Goal: Task Accomplishment & Management: Manage account settings

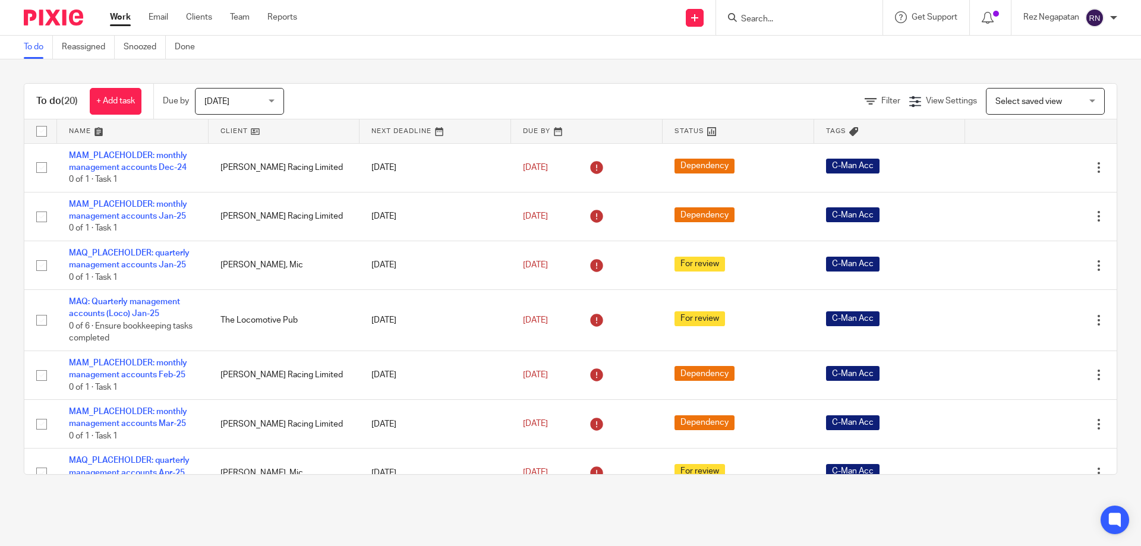
click at [765, 22] on input "Search" at bounding box center [793, 19] width 107 height 11
click at [812, 15] on input "Search" at bounding box center [793, 19] width 107 height 11
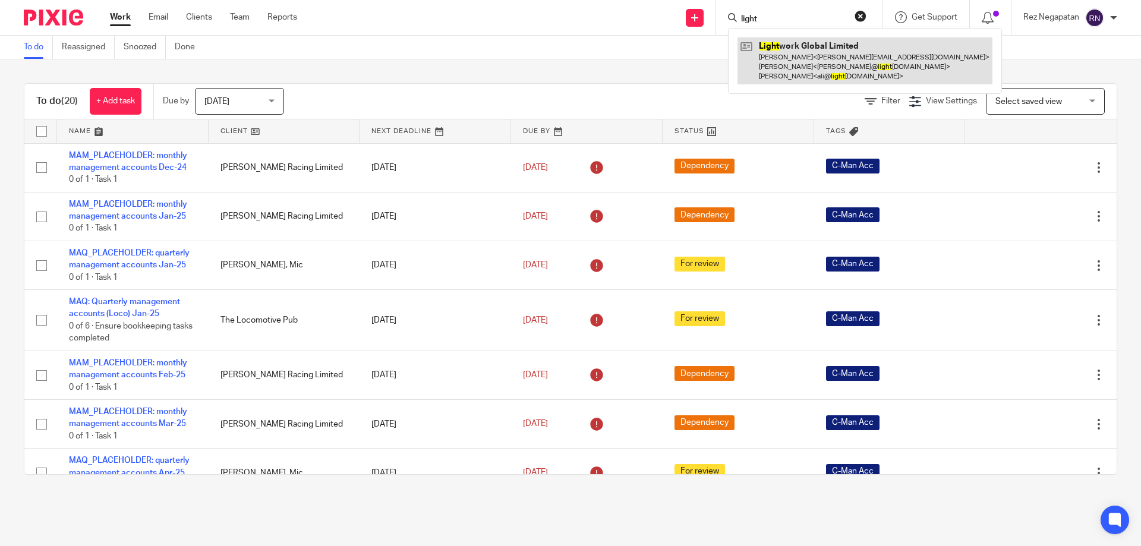
type input "light"
click at [840, 73] on link at bounding box center [865, 60] width 255 height 47
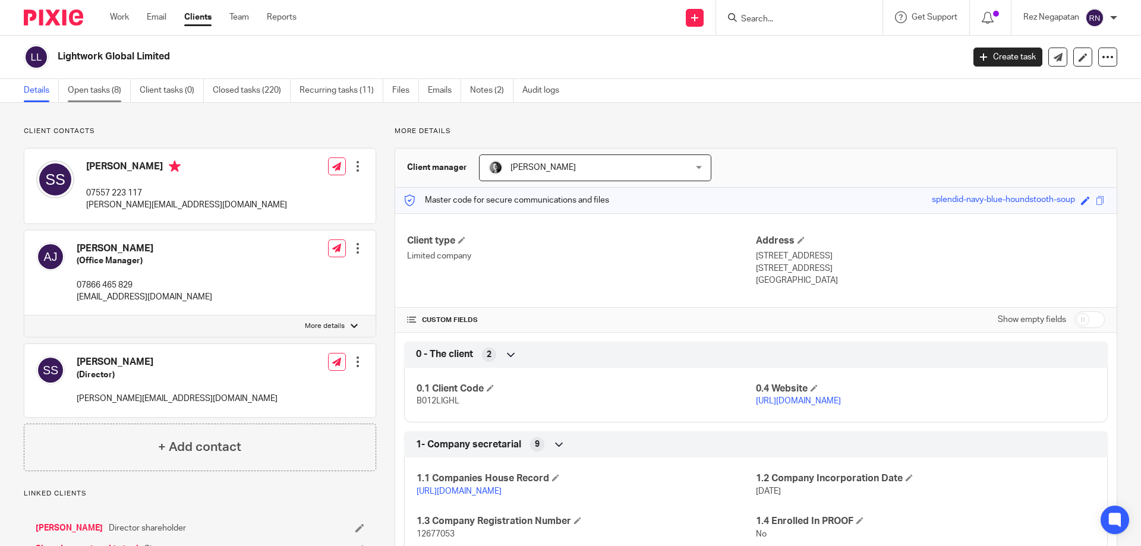
click at [100, 90] on link "Open tasks (8)" at bounding box center [99, 90] width 63 height 23
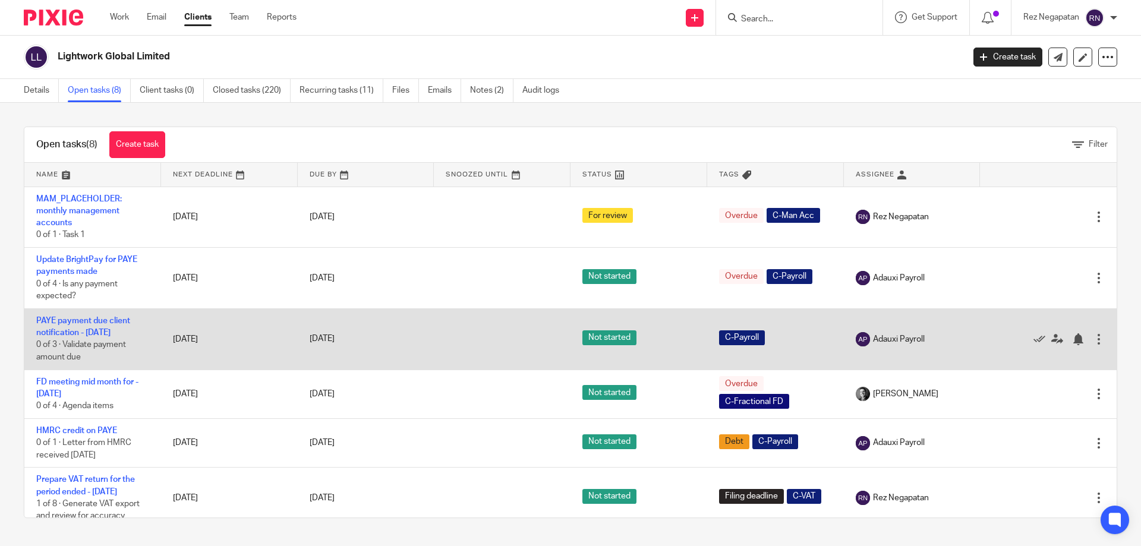
scroll to position [59, 0]
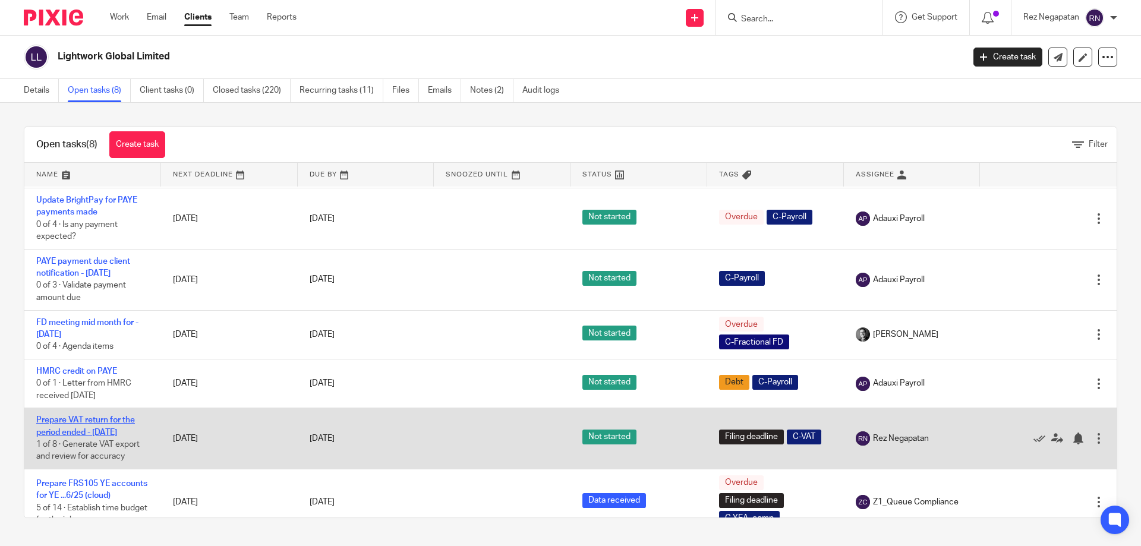
click at [90, 436] on link "Prepare VAT return for the period ended - [DATE]" at bounding box center [85, 426] width 99 height 20
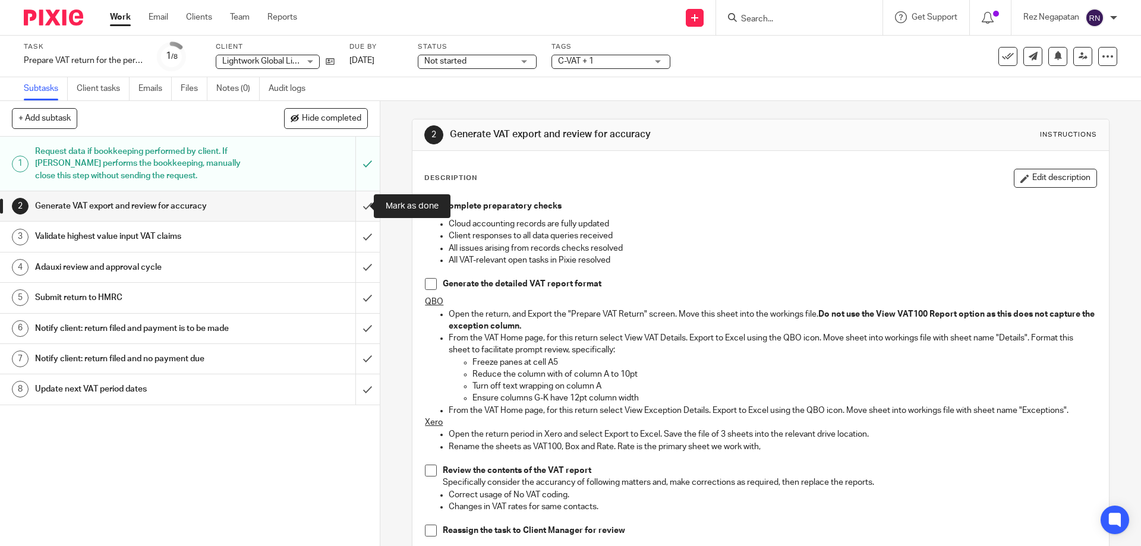
click at [353, 205] on input "submit" at bounding box center [190, 206] width 380 height 30
click at [358, 235] on input "submit" at bounding box center [190, 237] width 380 height 30
click at [356, 273] on input "submit" at bounding box center [190, 268] width 380 height 30
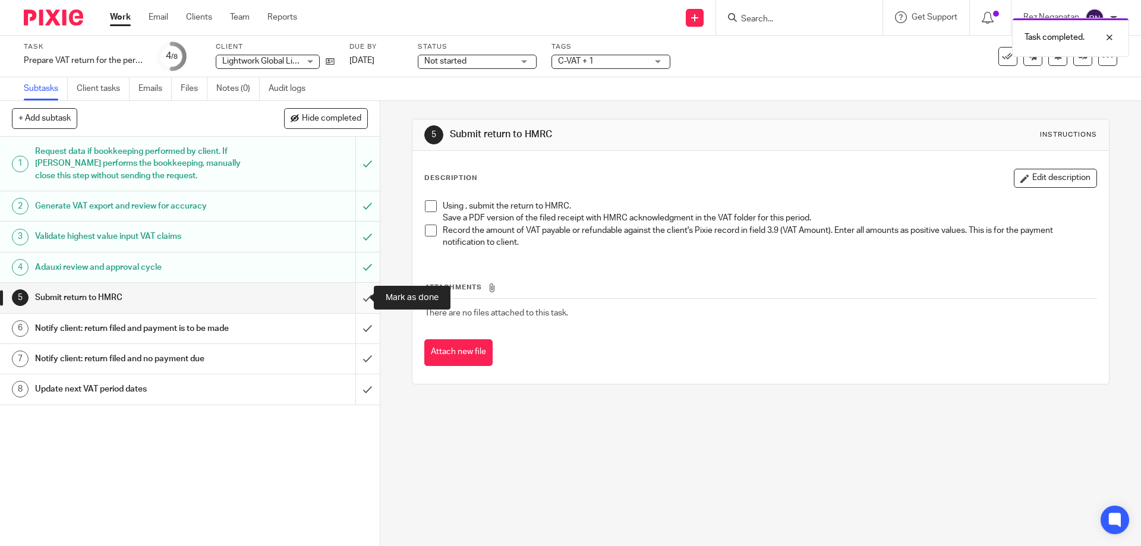
click at [361, 296] on input "submit" at bounding box center [190, 298] width 380 height 30
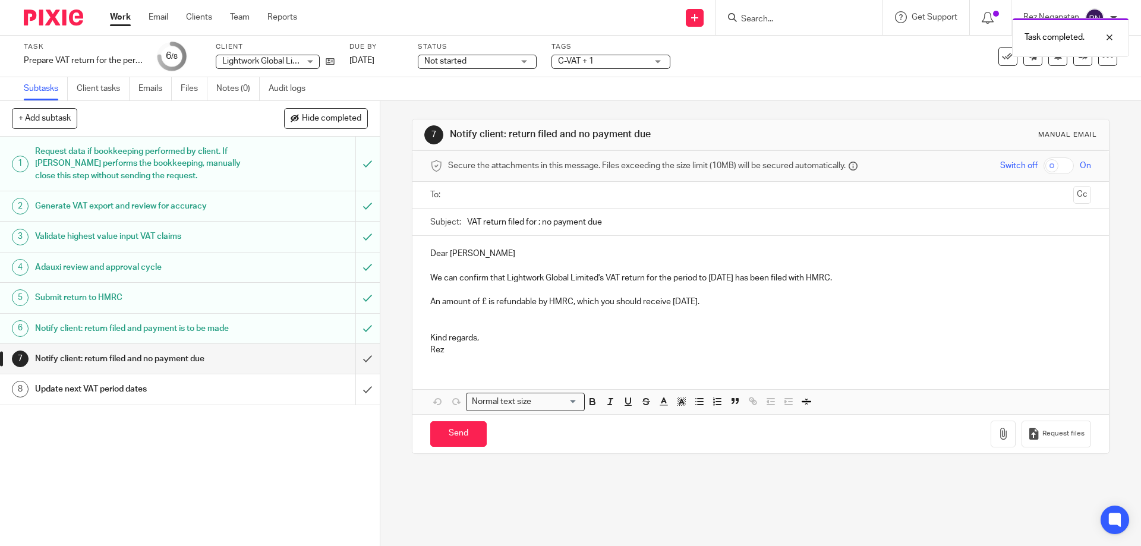
click at [493, 194] on input "text" at bounding box center [760, 195] width 616 height 14
click at [620, 201] on input "text" at bounding box center [810, 196] width 517 height 23
click at [609, 276] on p "We can confirm that Lightwork Global Limited's VAT return for the period to 31 …" at bounding box center [760, 281] width 660 height 12
click at [709, 285] on p "We can confirm that Lightwork Global Limited's VAT return for the period to 31 …" at bounding box center [760, 281] width 660 height 12
click at [676, 282] on p "We can confirm that Lightwork Global Limited's VAT return for the period to 31 …" at bounding box center [760, 281] width 660 height 12
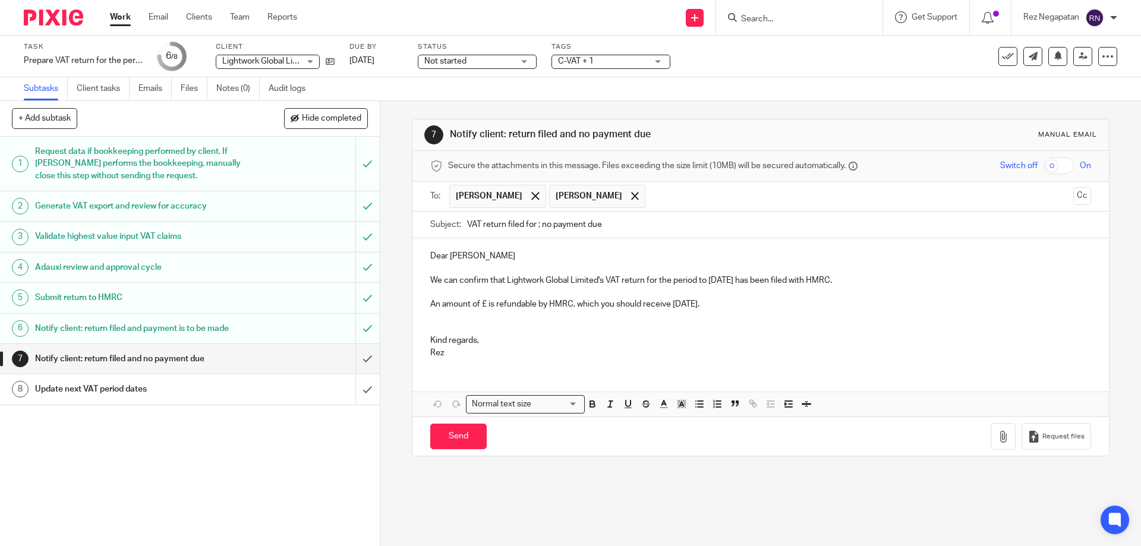
click at [728, 282] on p "We can confirm that Lightwork Global Limited's VAT return for the period to 31 …" at bounding box center [760, 281] width 660 height 12
click at [746, 282] on p "We can confirm that Lightwork Global Limited's VAT return for the period to 31 …" at bounding box center [760, 281] width 660 height 12
click at [754, 280] on p "We can confirm that Lightwork Global Limited's VAT return for the period to 31 …" at bounding box center [760, 281] width 660 height 12
click at [487, 309] on p "An amount of £ is refundable by HMRC, which you should receive within 10 days." at bounding box center [760, 304] width 660 height 12
click at [487, 307] on p "An amount of £ is refundable by HMRC, which you should receive within 10 days." at bounding box center [760, 304] width 660 height 12
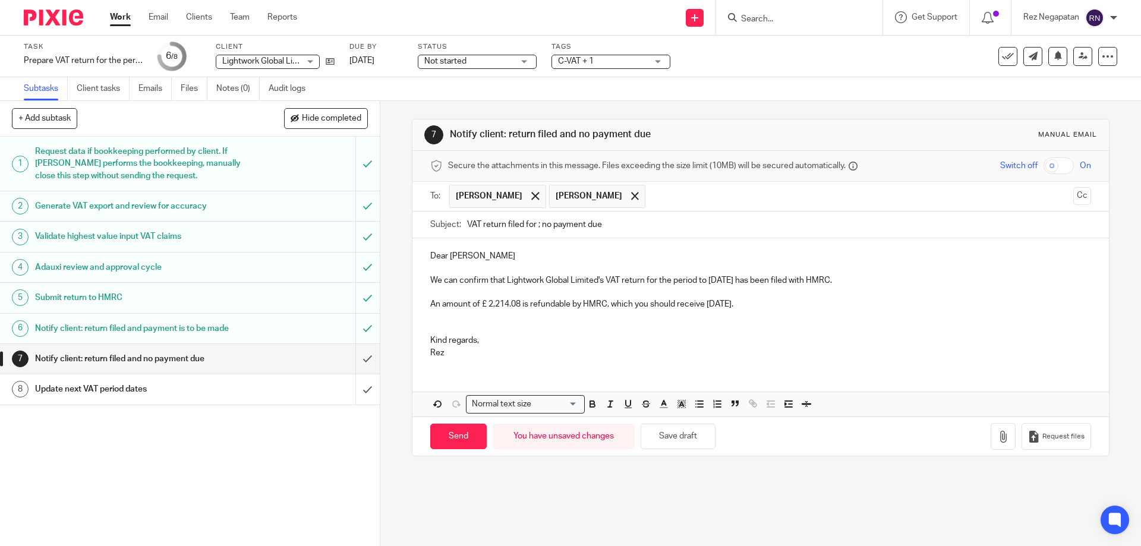
click at [593, 335] on p "Kind regards," at bounding box center [760, 341] width 660 height 12
click at [472, 355] on p "Rez" at bounding box center [760, 353] width 660 height 12
drag, startPoint x: 470, startPoint y: 351, endPoint x: 444, endPoint y: 358, distance: 27.0
click at [423, 352] on div "Dear Stephen We can confirm that Lightwork Global Limited's VAT return for the …" at bounding box center [761, 302] width 696 height 129
drag, startPoint x: 686, startPoint y: 346, endPoint x: 656, endPoint y: 346, distance: 30.3
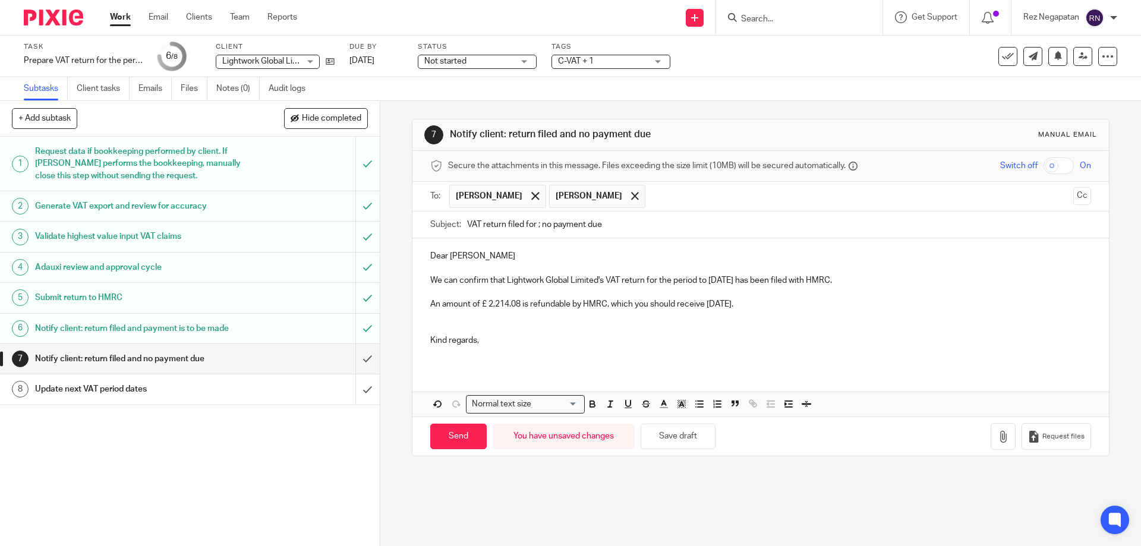
click at [677, 346] on p "Kind regards," at bounding box center [760, 341] width 660 height 12
click at [480, 356] on p at bounding box center [760, 353] width 660 height 12
click input "Send"
type input "Sent"
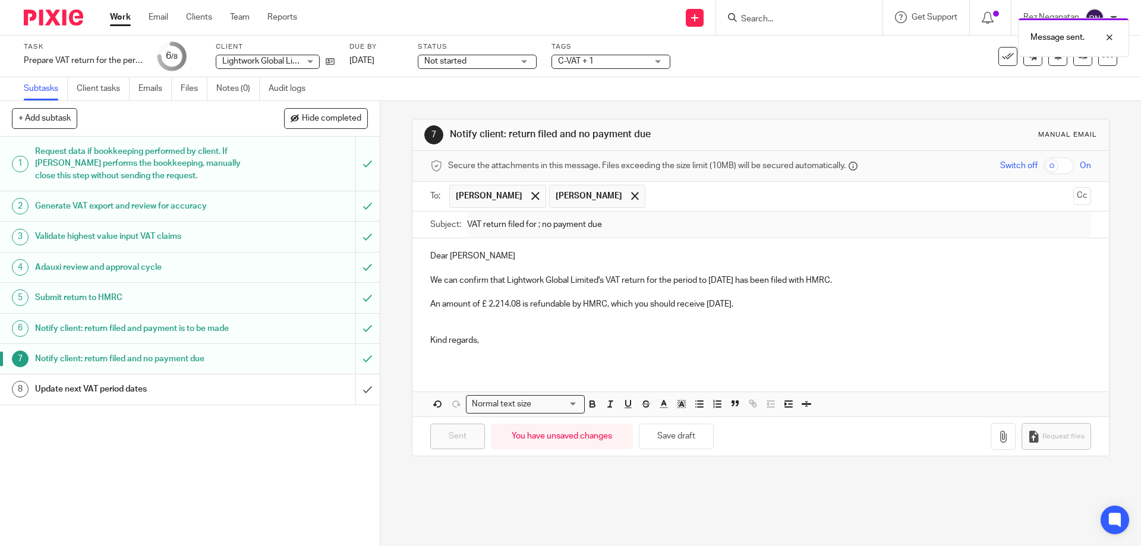
click h1 "Update next VAT period dates"
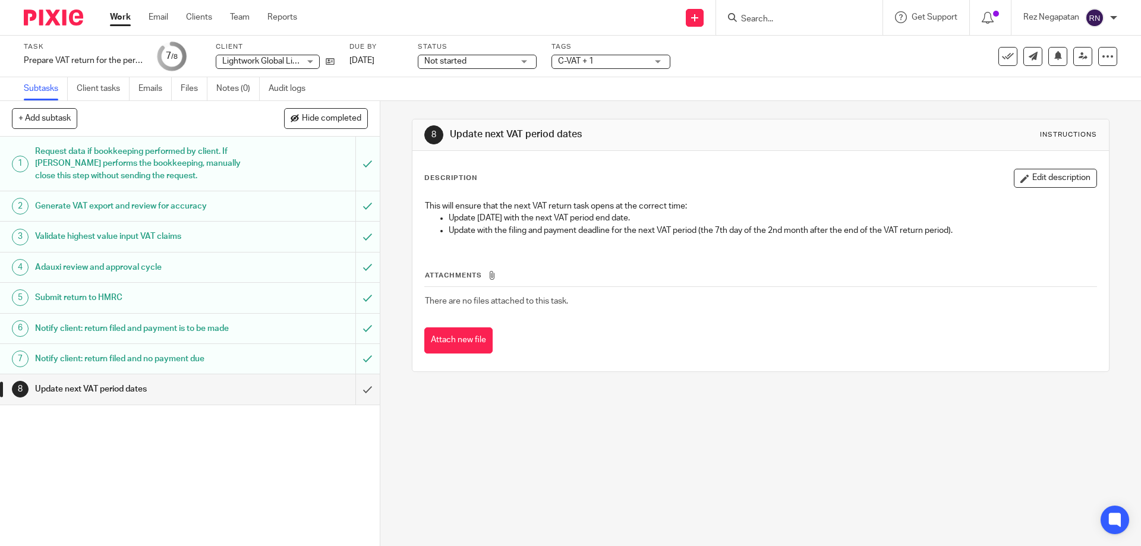
click at [127, 18] on link "Work" at bounding box center [120, 17] width 21 height 12
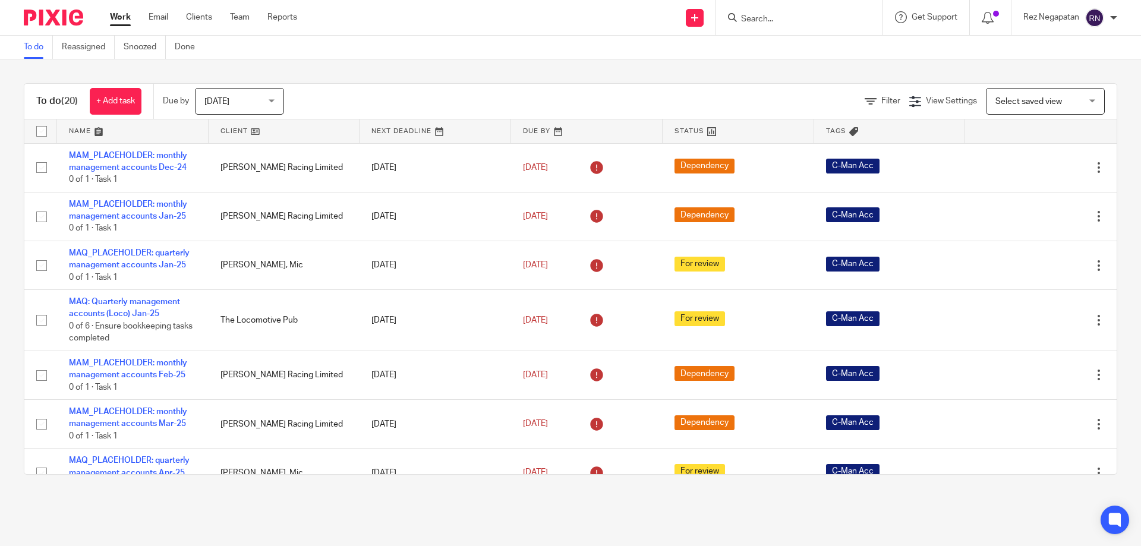
click at [762, 15] on input "Search" at bounding box center [793, 19] width 107 height 11
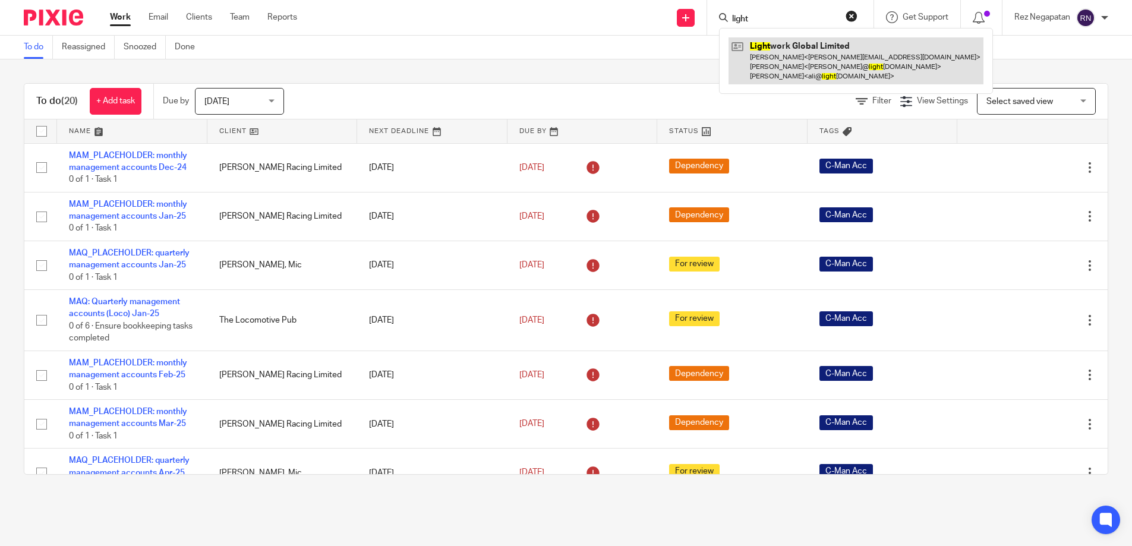
type input "light"
click at [827, 55] on link at bounding box center [856, 60] width 255 height 47
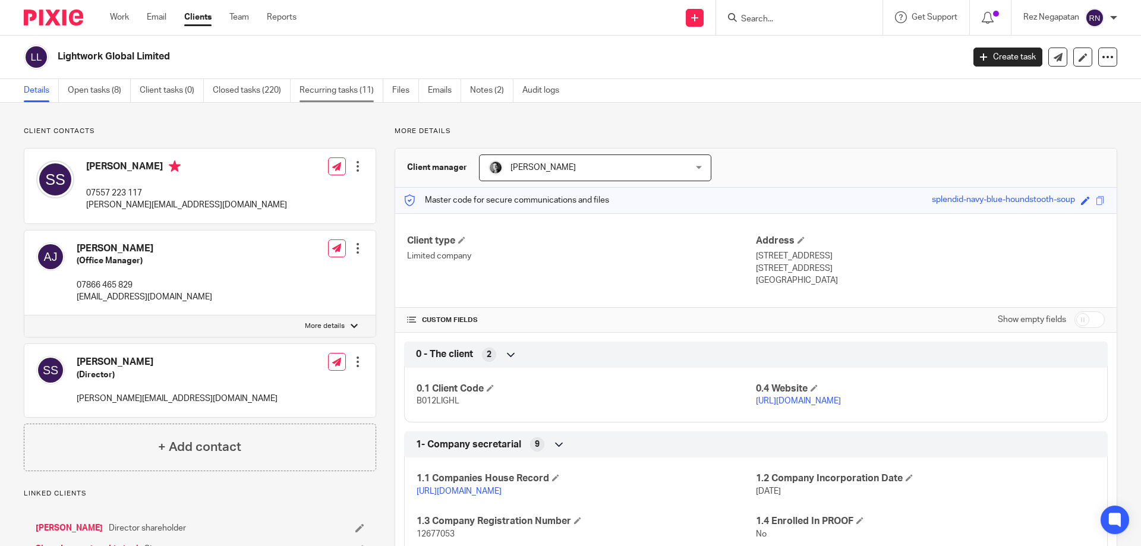
click at [348, 86] on link "Recurring tasks (11)" at bounding box center [342, 90] width 84 height 23
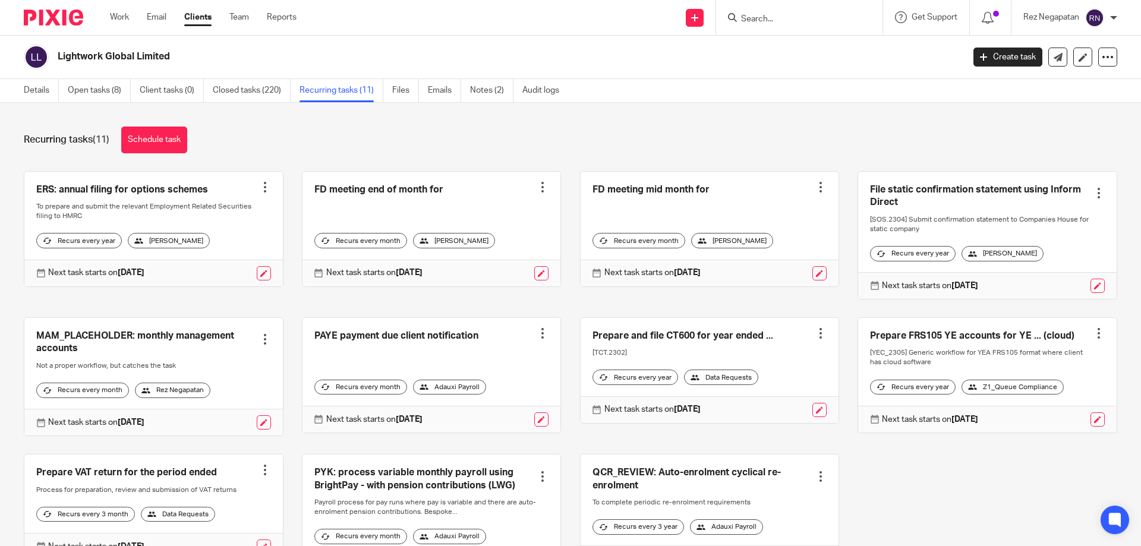
scroll to position [59, 0]
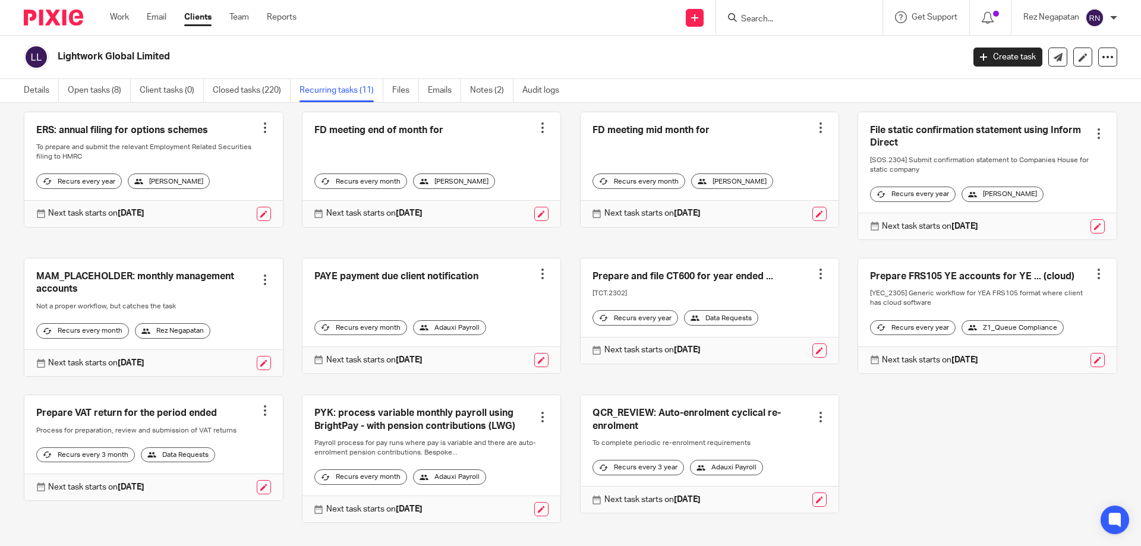
click at [177, 434] on link at bounding box center [153, 447] width 259 height 105
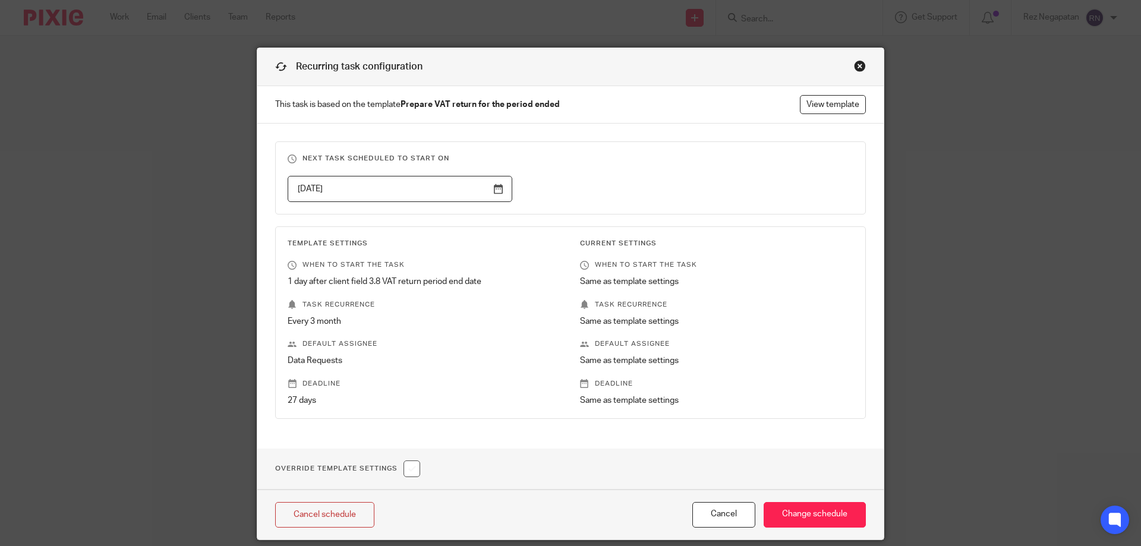
click at [127, 105] on div "Recurring task configuration This task is based on the template Prepare VAT ret…" at bounding box center [570, 273] width 1141 height 546
drag, startPoint x: 855, startPoint y: 70, endPoint x: 648, endPoint y: 83, distance: 207.3
click at [854, 71] on div "Close this dialog window" at bounding box center [860, 66] width 12 height 12
click at [117, 17] on div "Recurring task configuration This task is based on the template Prepare VAT ret…" at bounding box center [570, 273] width 1141 height 546
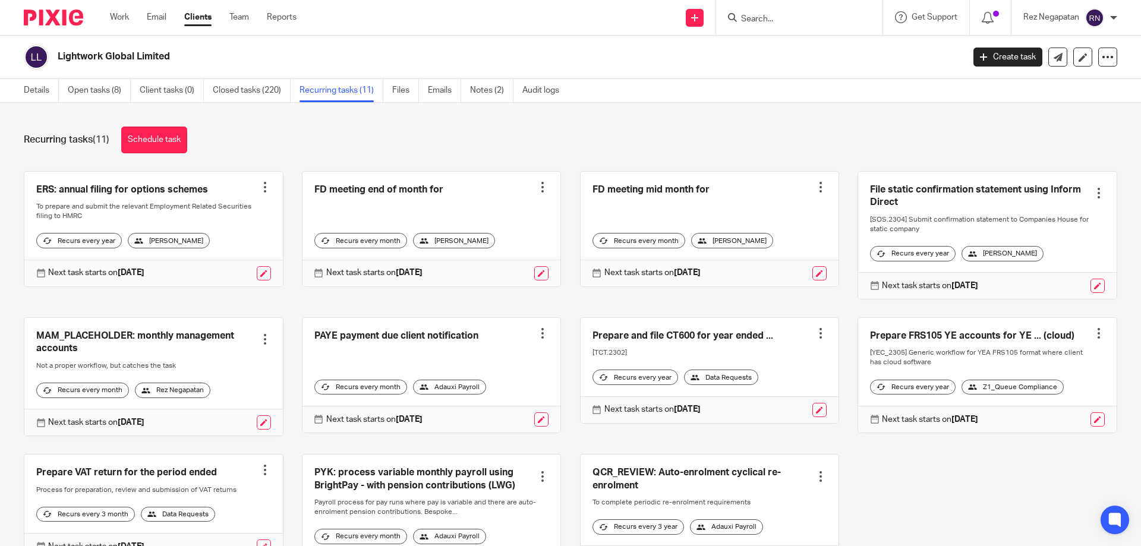
click at [854, 70] on div "Lightwork Global Limited Create task Update from Companies House Export data Me…" at bounding box center [570, 57] width 1141 height 43
click at [792, 19] on input "Search" at bounding box center [793, 19] width 107 height 11
type input "v"
click at [123, 19] on link "Work" at bounding box center [119, 17] width 19 height 12
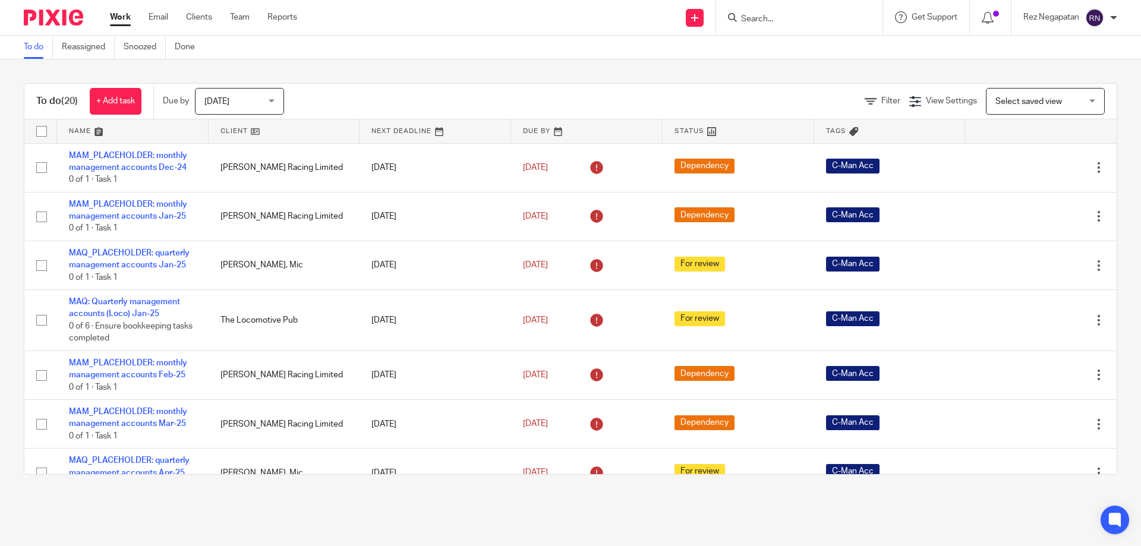
click at [784, 11] on form at bounding box center [803, 17] width 127 height 15
click at [785, 17] on input "Search" at bounding box center [793, 19] width 107 height 11
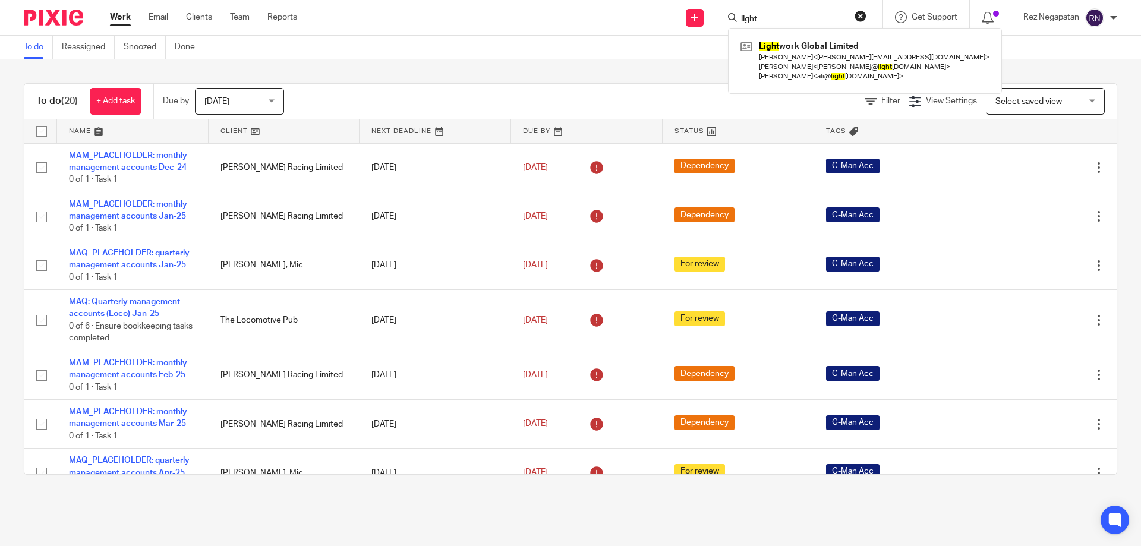
type input "light"
click button "submit" at bounding box center [0, 0] width 0 height 0
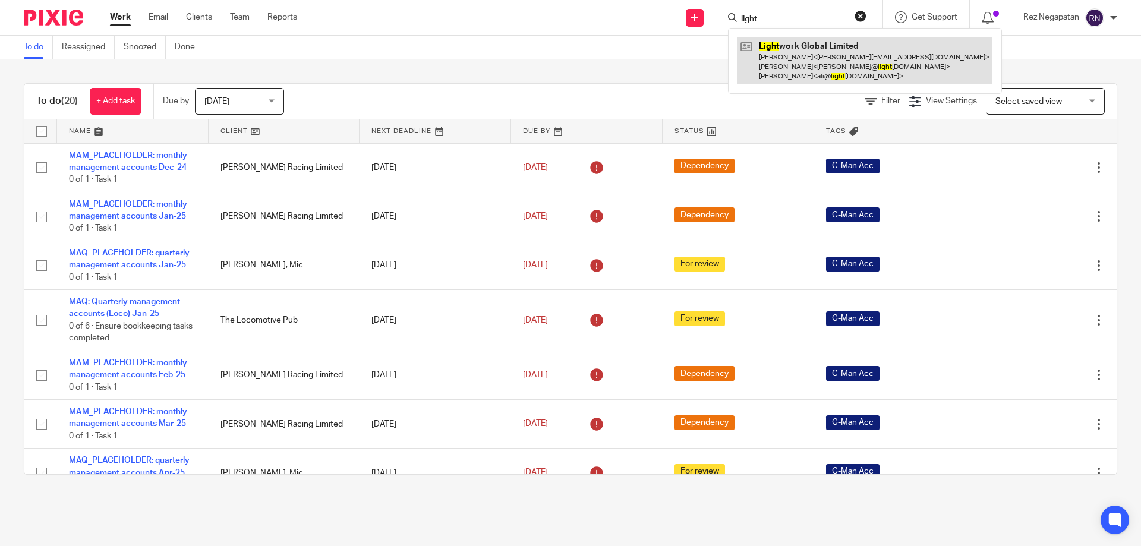
click at [835, 61] on link at bounding box center [865, 60] width 255 height 47
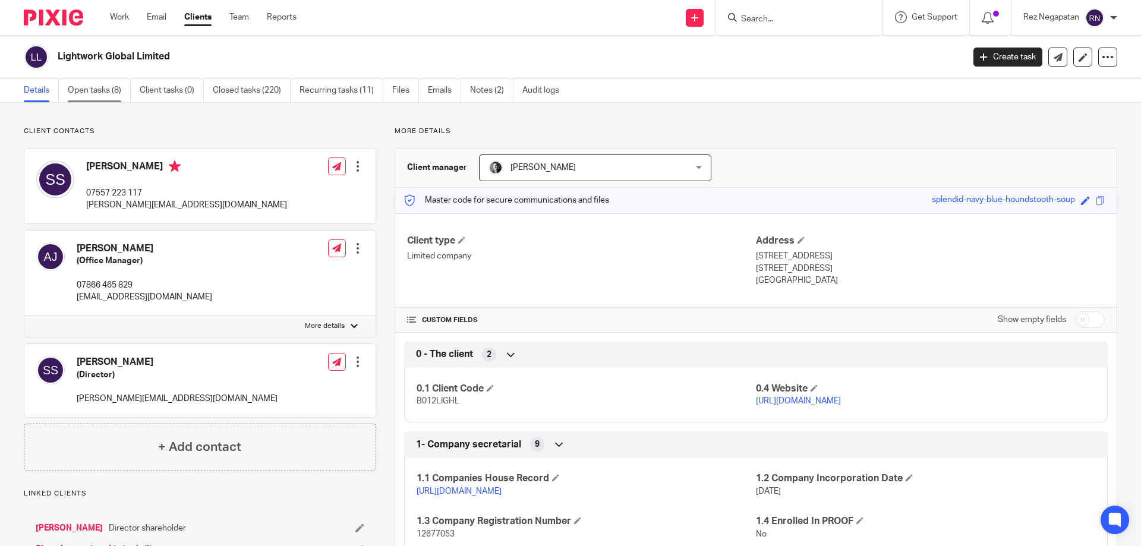
click at [93, 92] on link "Open tasks (8)" at bounding box center [99, 90] width 63 height 23
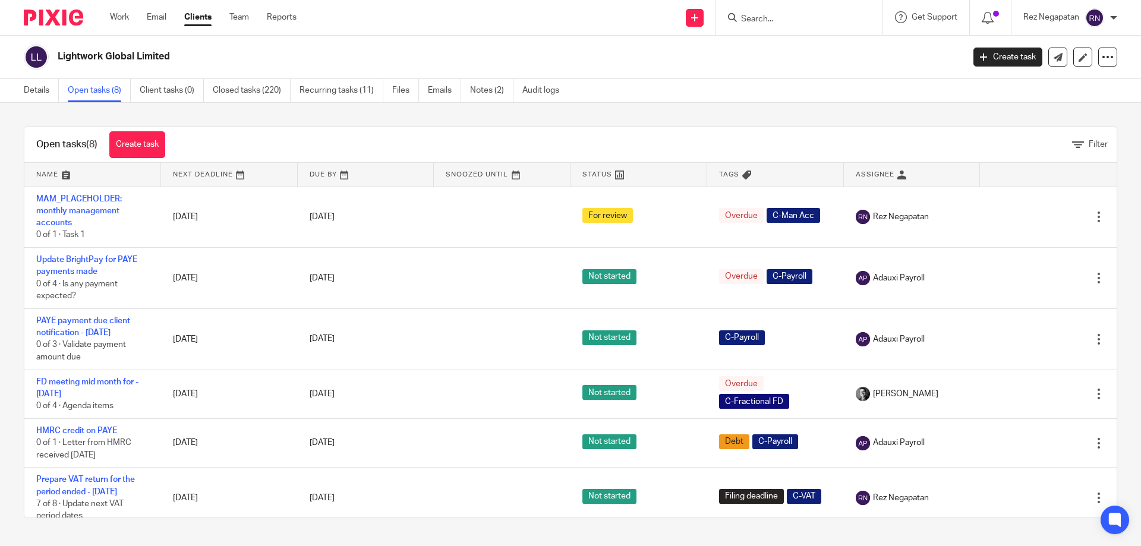
scroll to position [59, 0]
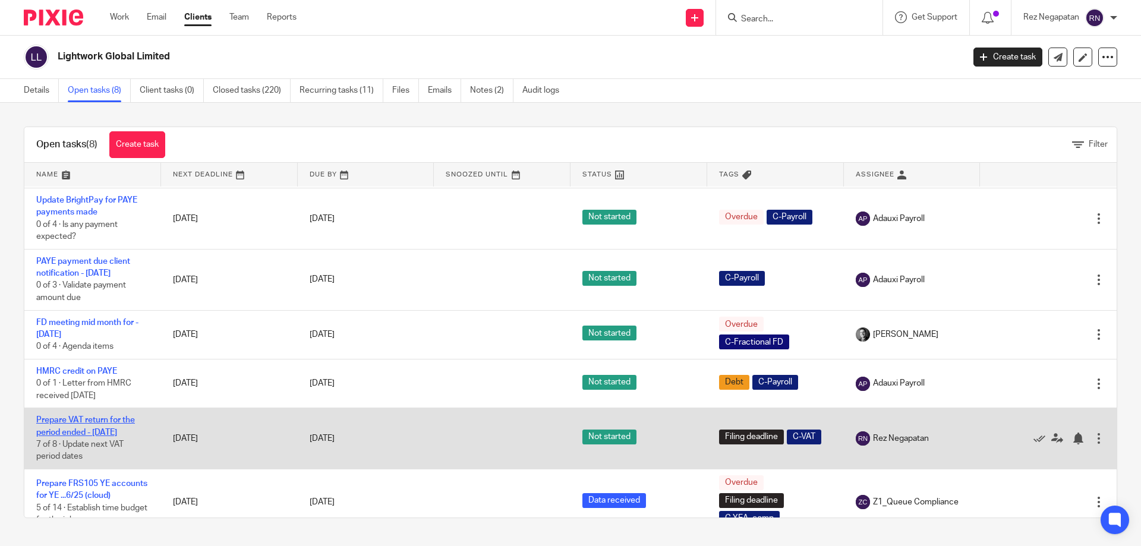
click at [73, 436] on link "Prepare VAT return for the period ended - [DATE]" at bounding box center [85, 426] width 99 height 20
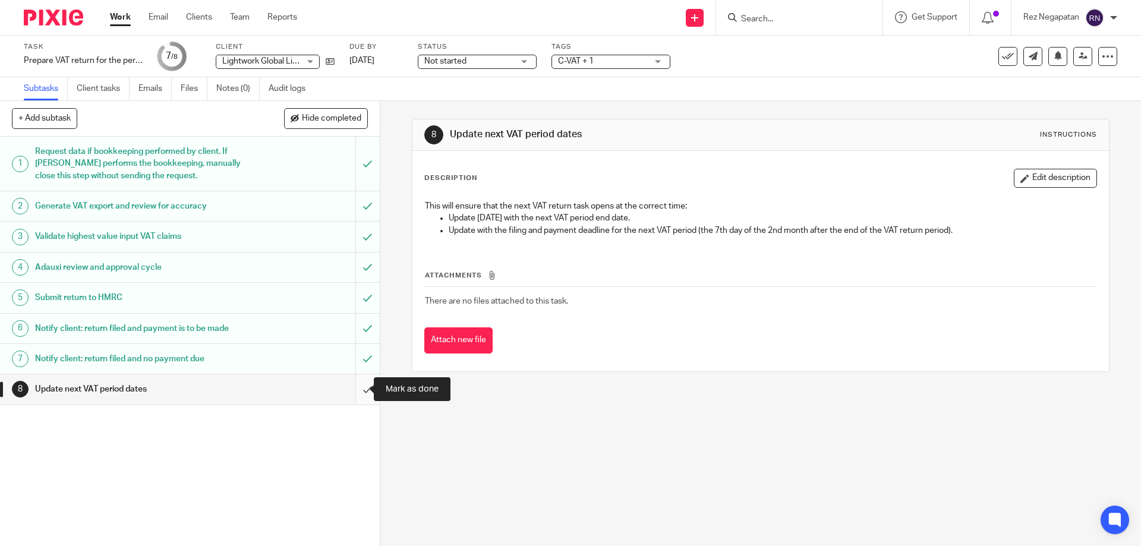
click at [357, 398] on input "submit" at bounding box center [190, 390] width 380 height 30
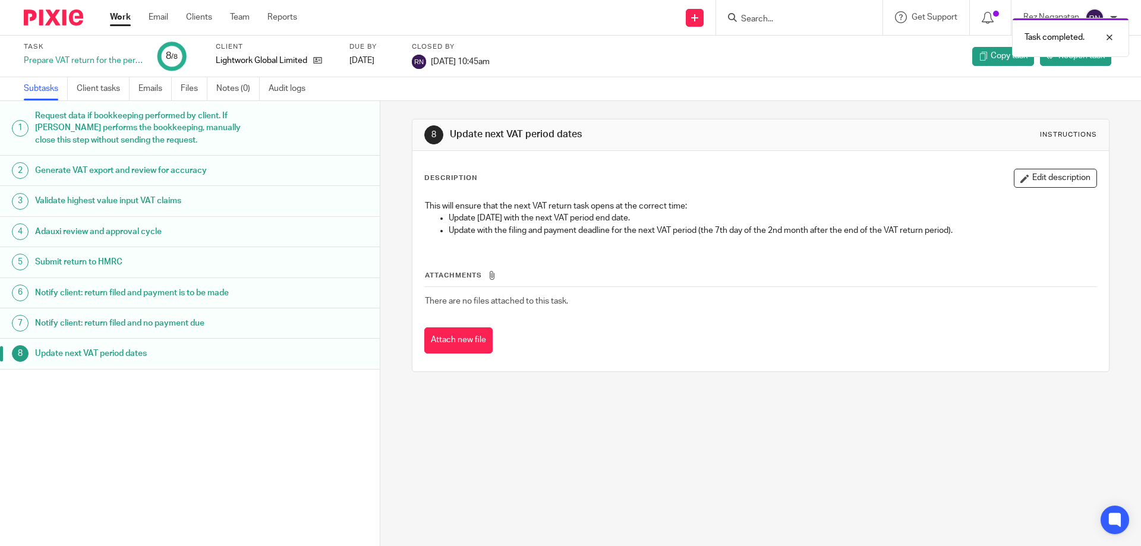
drag, startPoint x: 791, startPoint y: 81, endPoint x: 1067, endPoint y: 136, distance: 281.7
click at [841, 92] on div "Subtasks Client tasks Emails Files Notes (0) Audit logs" at bounding box center [570, 89] width 1141 height 24
click at [773, 23] on input "Search" at bounding box center [793, 19] width 107 height 11
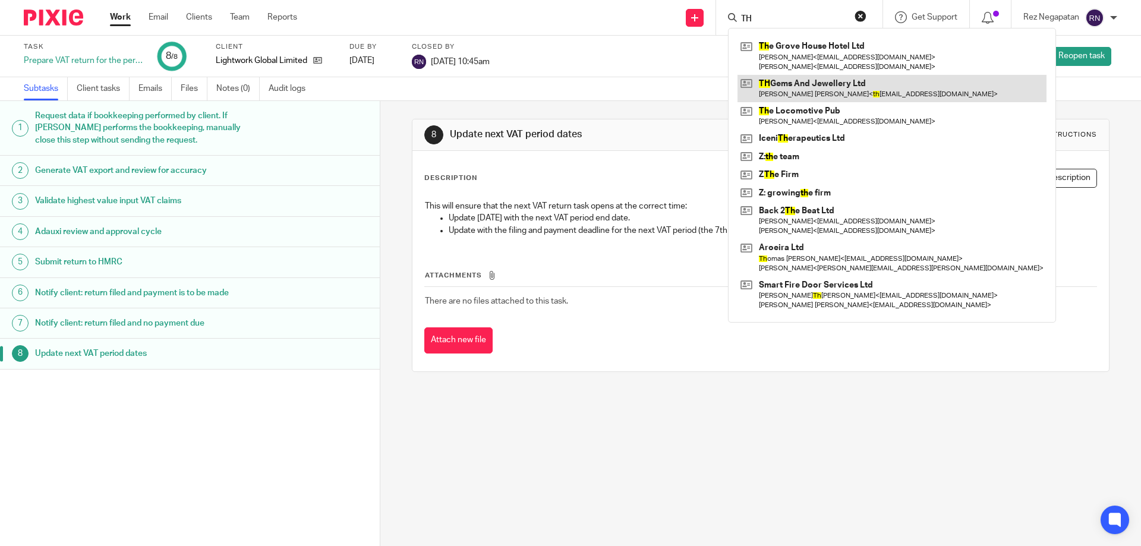
type input "TH"
click at [829, 88] on link at bounding box center [892, 88] width 309 height 27
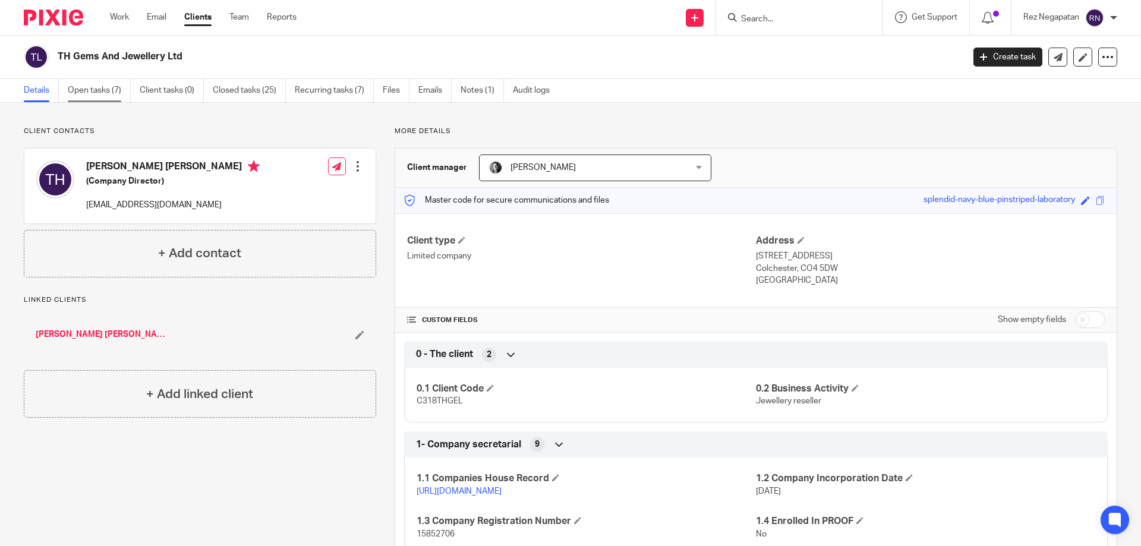
click at [72, 91] on link "Open tasks (7)" at bounding box center [99, 90] width 63 height 23
